Goal: Task Accomplishment & Management: Complete application form

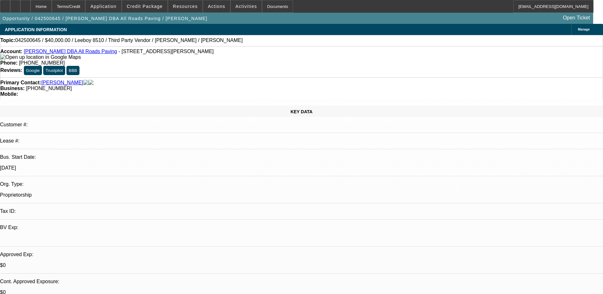
select select "0"
select select "3"
select select "0.1"
select select "5"
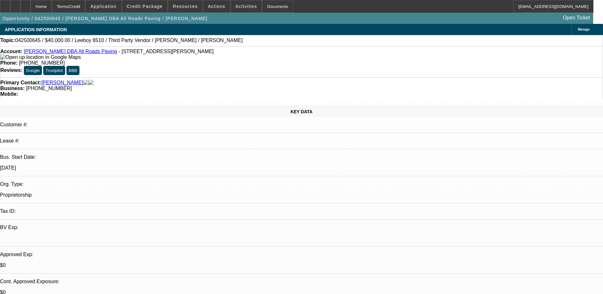
select select "0"
select select "3"
select select "0.1"
select select "5"
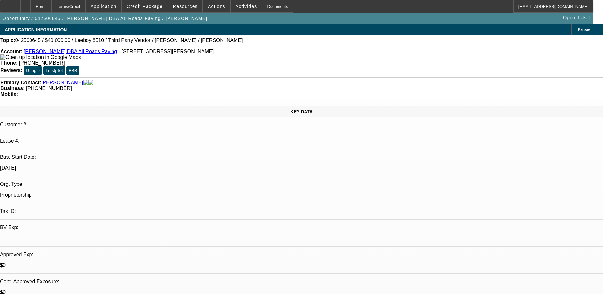
select select "0"
select select "3"
select select "0.1"
select select "4"
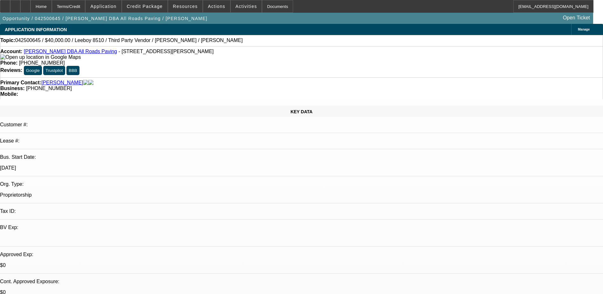
select select "0"
select select "3"
select select "0.1"
select select "4"
